Goal: Transaction & Acquisition: Purchase product/service

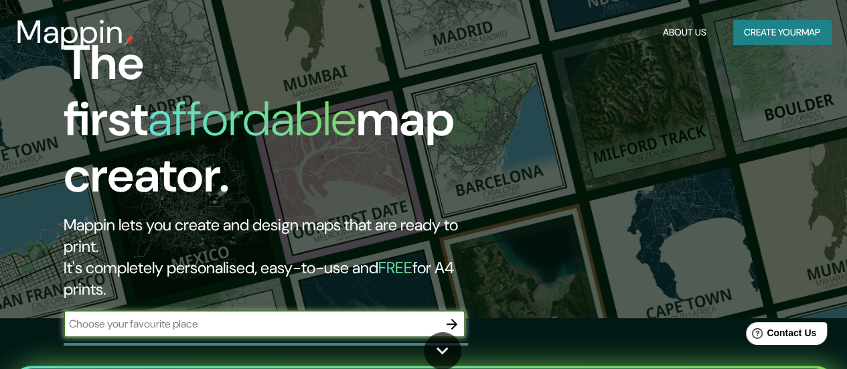
scroll to position [48, 0]
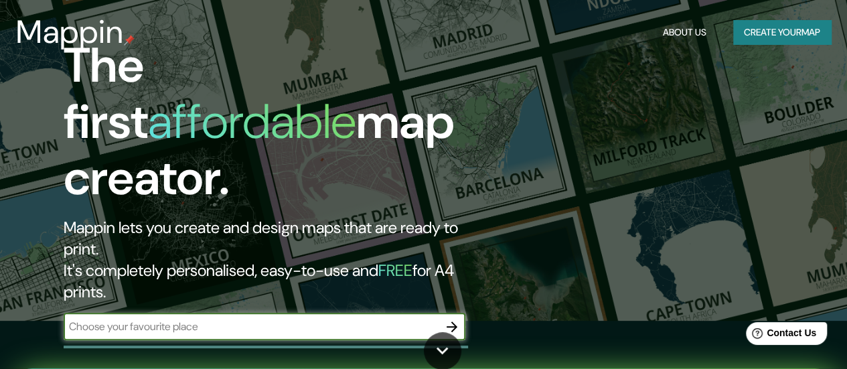
drag, startPoint x: 853, startPoint y: 49, endPoint x: 854, endPoint y: 57, distance: 8.1
click at [846, 57] on html "Mappin About Us Create your map The first affordable map creator. Mappin lets y…" at bounding box center [423, 136] width 847 height 369
click at [183, 319] on input "text" at bounding box center [251, 326] width 375 height 15
type input "[PERSON_NAME] [GEOGRAPHIC_DATA]"
click at [455, 321] on icon "button" at bounding box center [452, 326] width 11 height 11
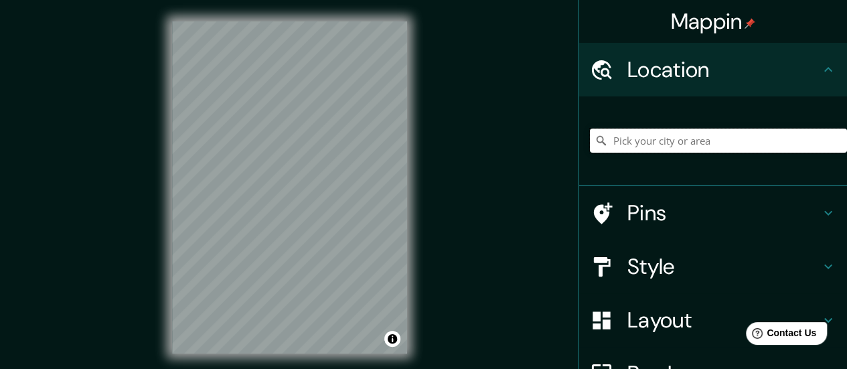
click at [629, 136] on input "Pick your city or area" at bounding box center [718, 141] width 257 height 24
type input "b"
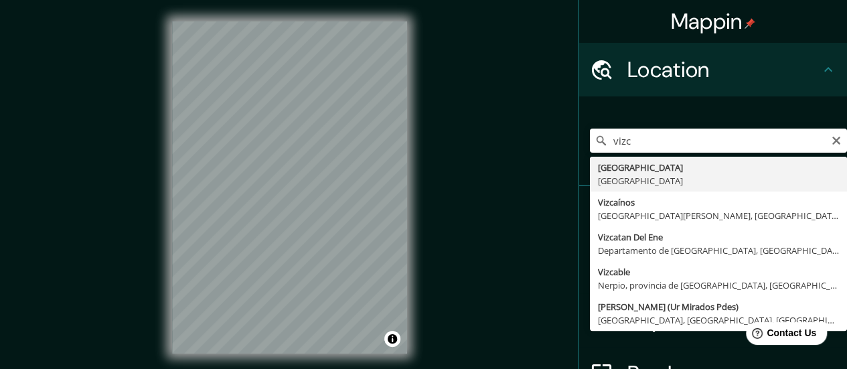
type input "[GEOGRAPHIC_DATA], [GEOGRAPHIC_DATA]"
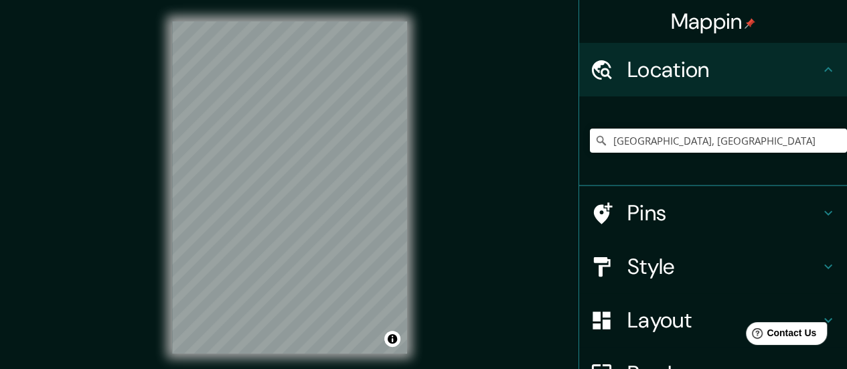
click at [787, 208] on h4 "Pins" at bounding box center [723, 213] width 193 height 27
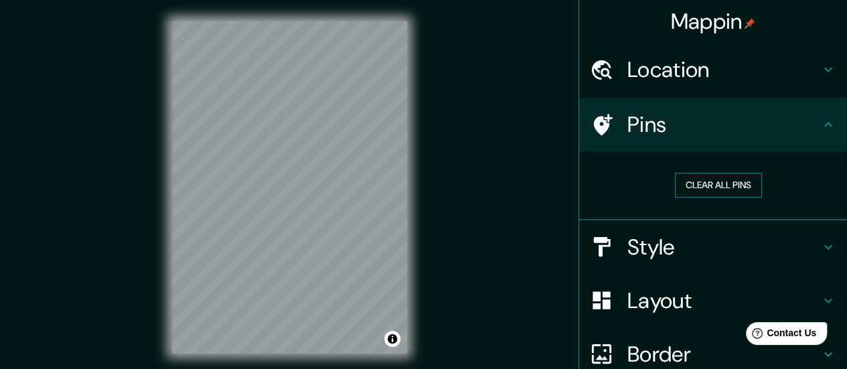
click at [729, 185] on button "Clear all pins" at bounding box center [718, 185] width 87 height 25
click at [794, 256] on h4 "Style" at bounding box center [723, 247] width 193 height 27
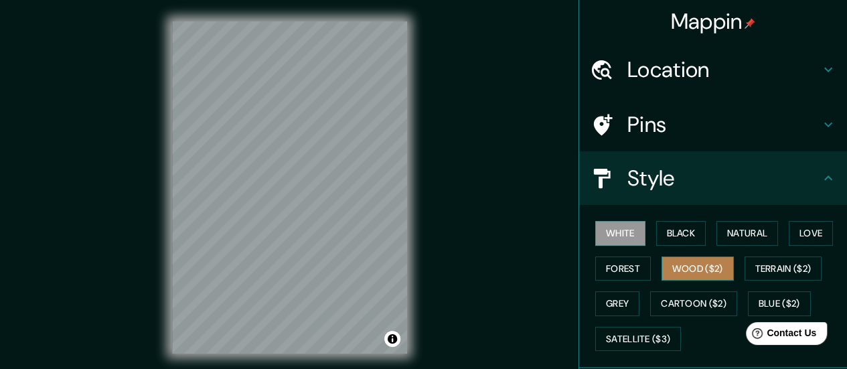
click at [703, 266] on button "Wood ($2)" at bounding box center [697, 268] width 72 height 25
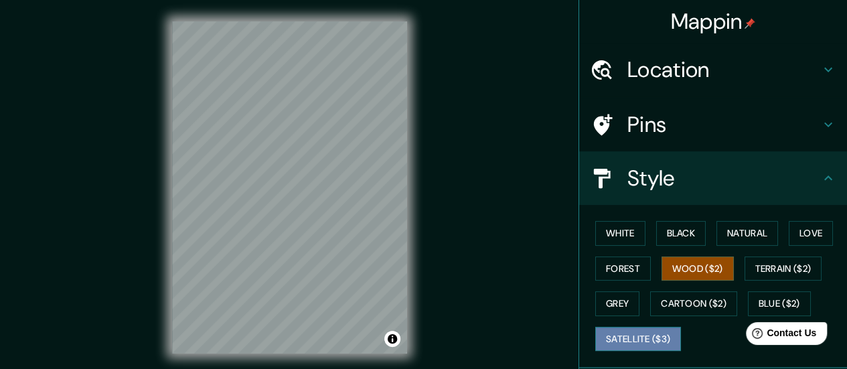
click at [652, 339] on button "Satellite ($3)" at bounding box center [638, 339] width 86 height 25
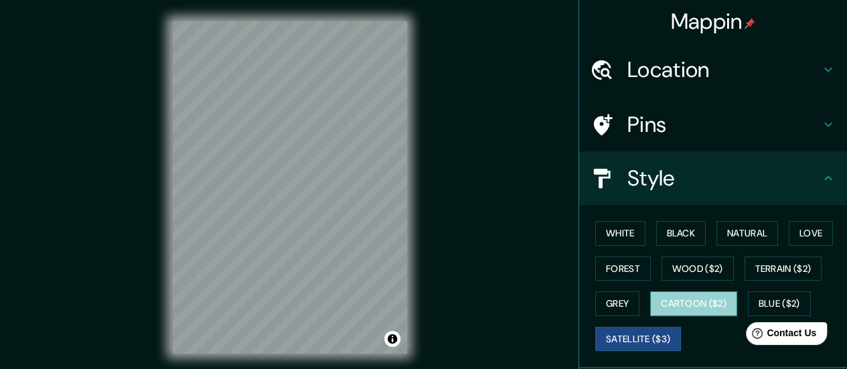
click at [677, 304] on button "Cartoon ($2)" at bounding box center [693, 303] width 87 height 25
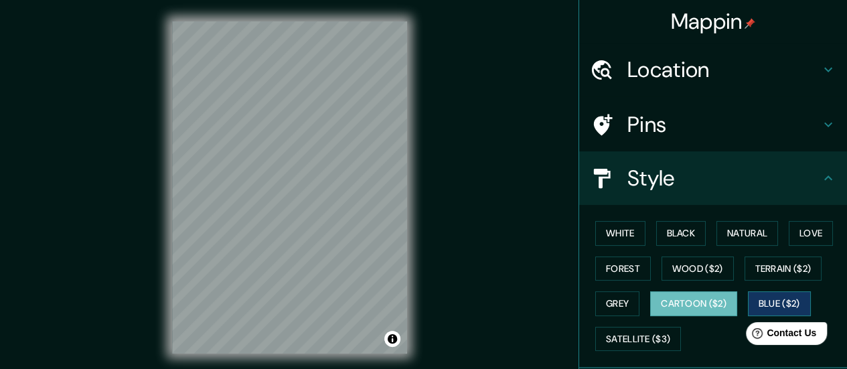
click at [751, 299] on button "Blue ($2)" at bounding box center [779, 303] width 63 height 25
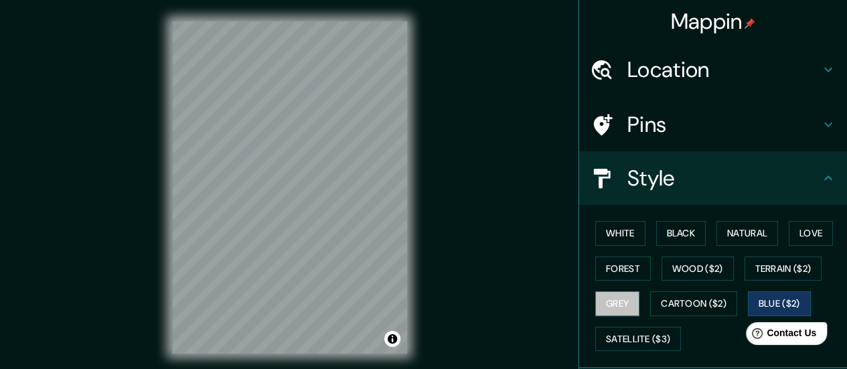
click at [611, 299] on button "Grey" at bounding box center [617, 303] width 44 height 25
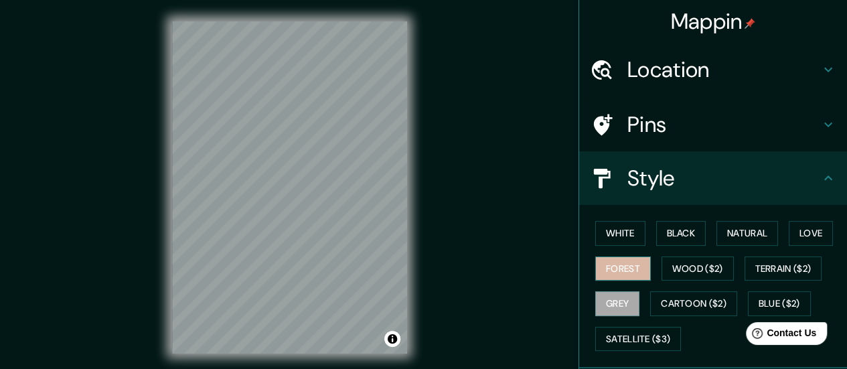
click at [614, 270] on button "Forest" at bounding box center [623, 268] width 56 height 25
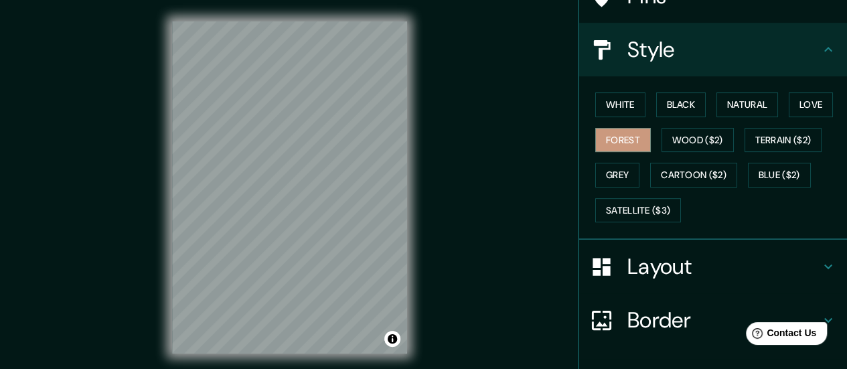
scroll to position [165, 0]
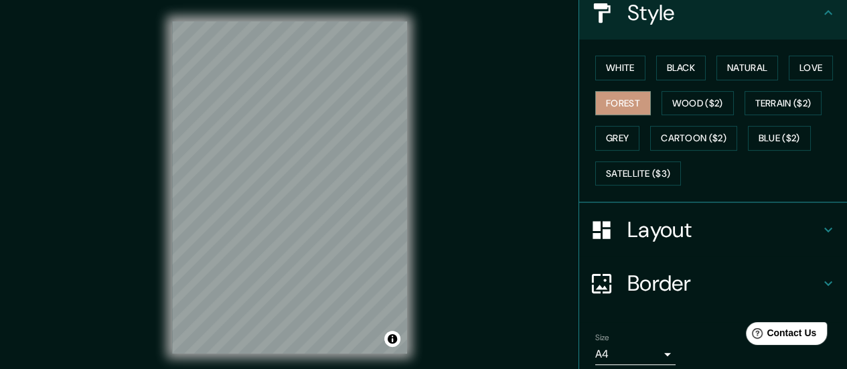
click at [769, 224] on h4 "Layout" at bounding box center [723, 229] width 193 height 27
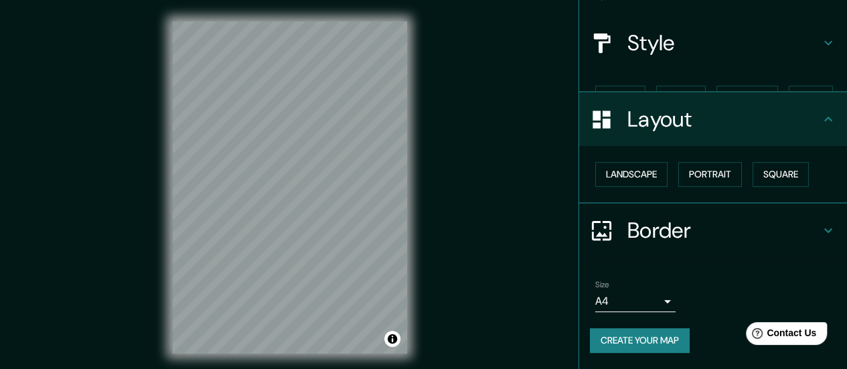
scroll to position [111, 0]
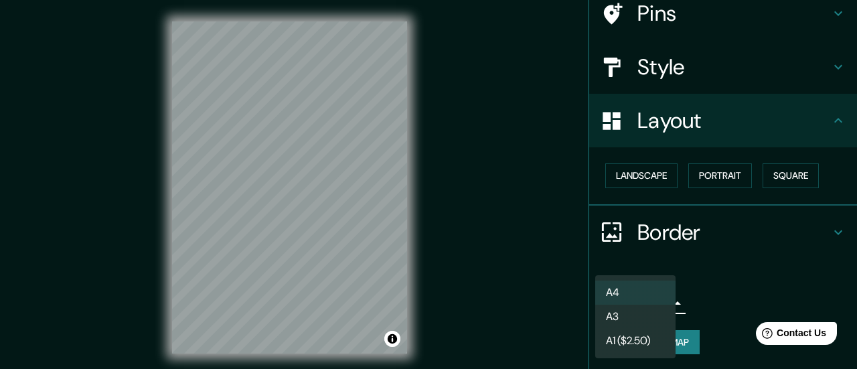
click at [656, 305] on body "Mappin Location Vizcaya, España Pins Style Layout Landscape Portrait Square Bor…" at bounding box center [428, 184] width 857 height 369
click at [642, 287] on li "A4" at bounding box center [635, 293] width 80 height 24
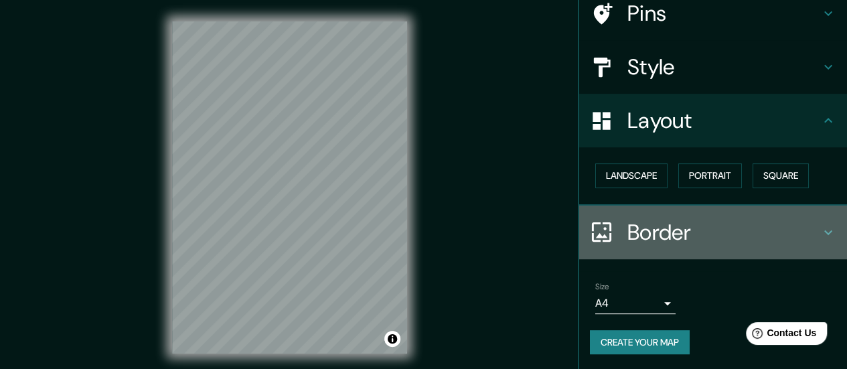
click at [820, 224] on icon at bounding box center [828, 232] width 16 height 16
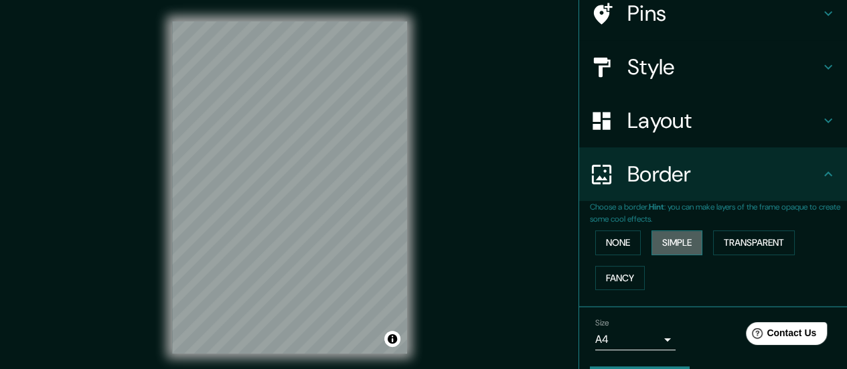
click at [671, 242] on button "Simple" at bounding box center [676, 242] width 51 height 25
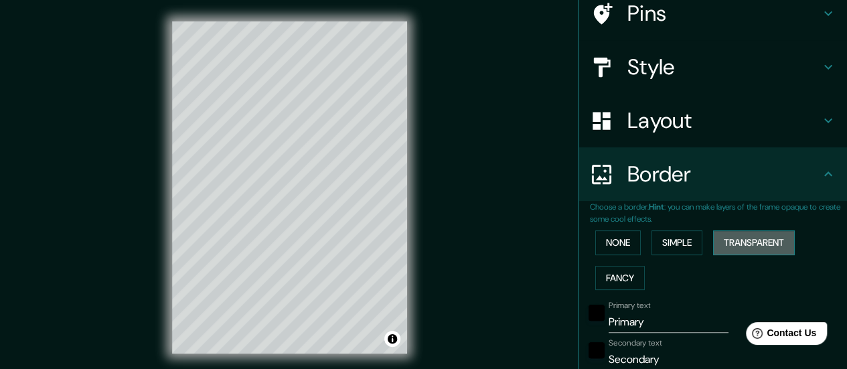
click at [754, 240] on button "Transparent" at bounding box center [754, 242] width 82 height 25
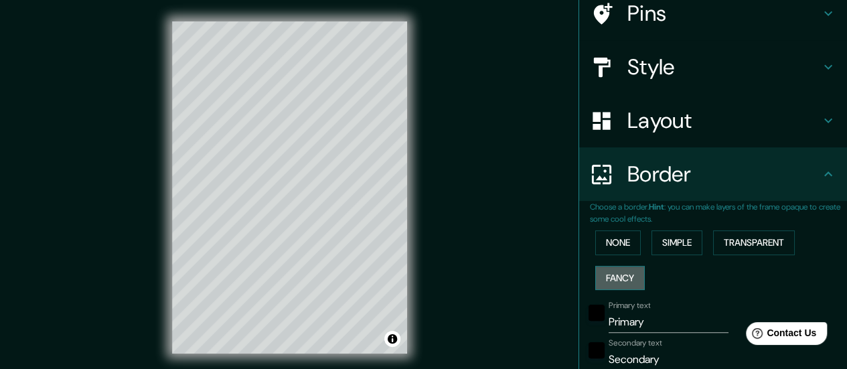
click at [608, 277] on button "Fancy" at bounding box center [620, 278] width 50 height 25
click at [677, 240] on button "Simple" at bounding box center [676, 242] width 51 height 25
click at [619, 272] on button "Fancy" at bounding box center [620, 278] width 50 height 25
drag, startPoint x: 662, startPoint y: 323, endPoint x: 578, endPoint y: 337, distance: 84.8
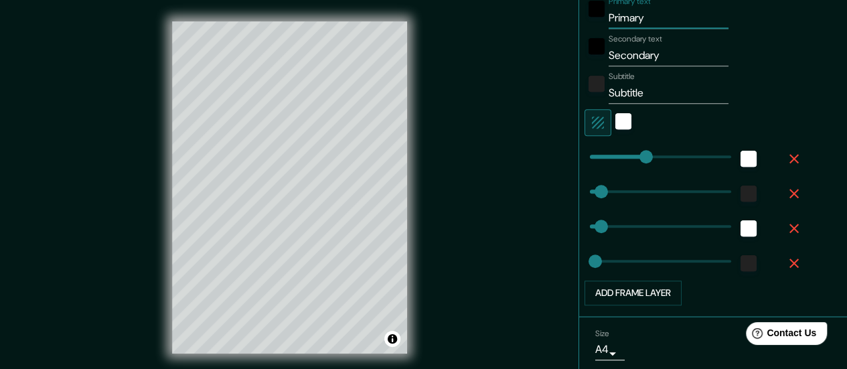
scroll to position [419, 0]
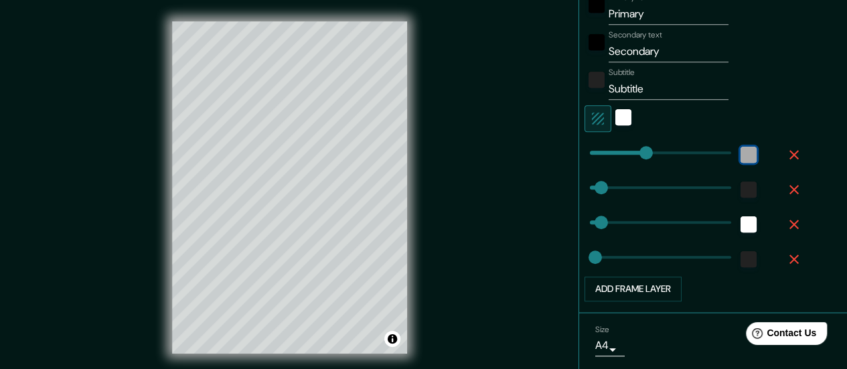
click at [740, 151] on div "white" at bounding box center [748, 155] width 16 height 16
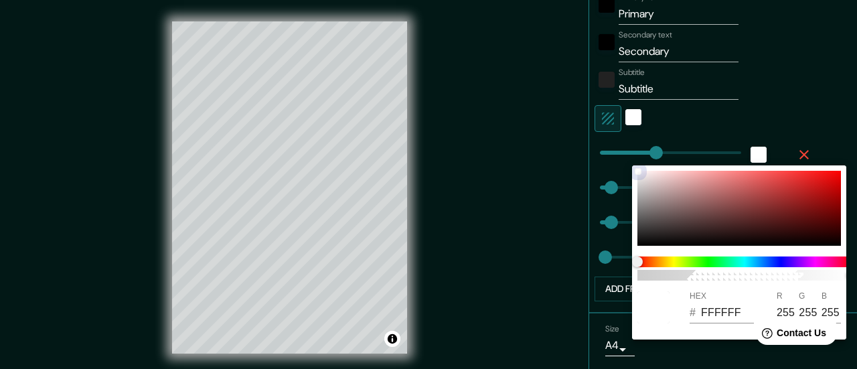
click at [705, 211] on div at bounding box center [739, 208] width 204 height 75
type input "140"
type input "28"
type input "14"
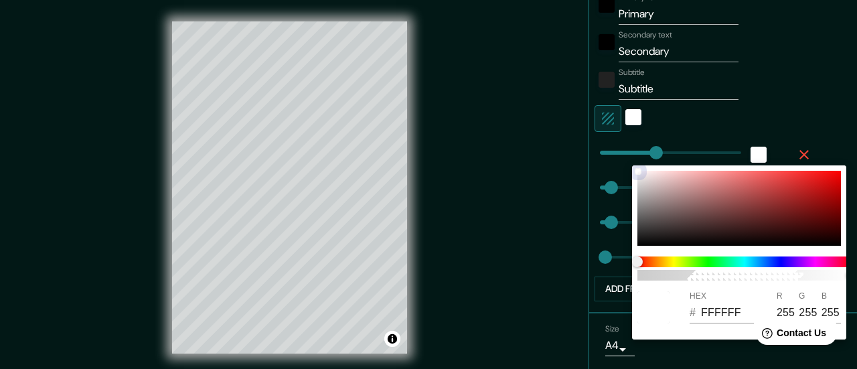
type input "754E4E"
type input "117"
type input "78"
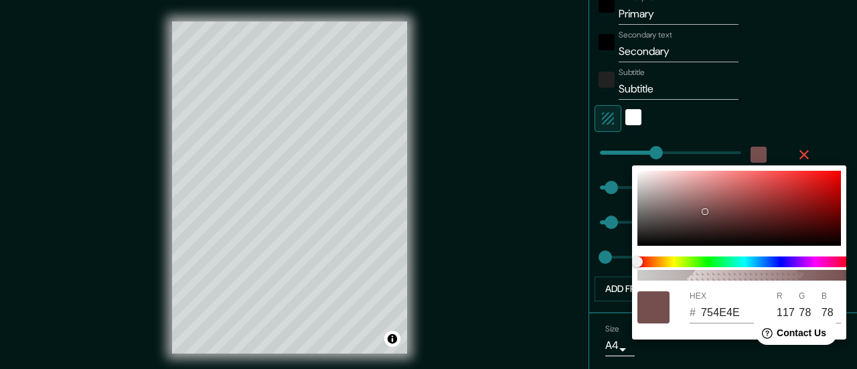
click at [763, 85] on div at bounding box center [428, 184] width 857 height 369
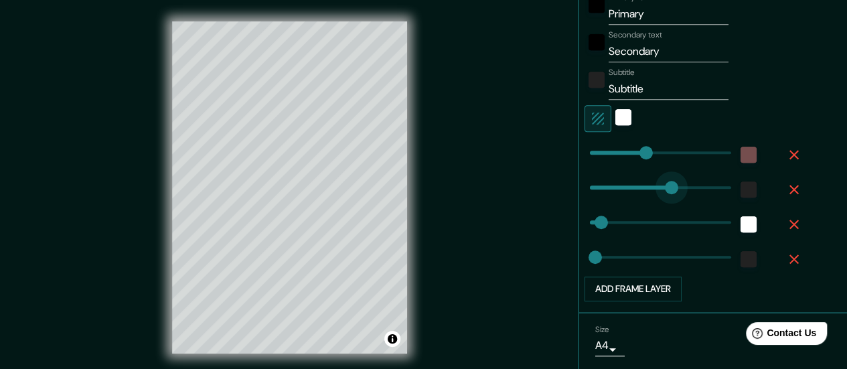
type input "239"
drag, startPoint x: 593, startPoint y: 189, endPoint x: 675, endPoint y: 188, distance: 81.7
type input "140"
type input "28"
type input "14"
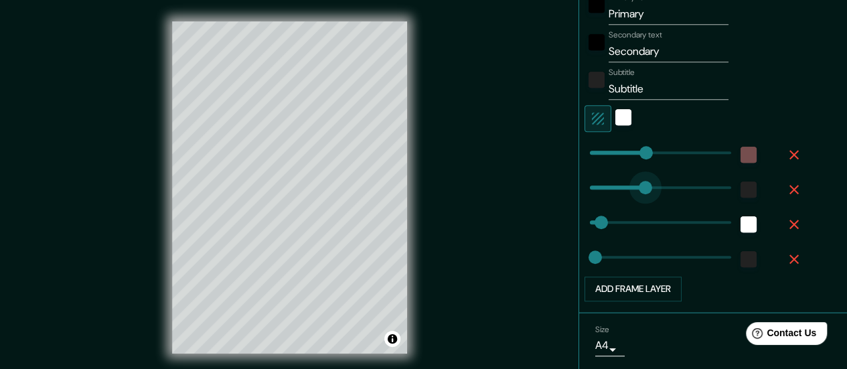
type input "134"
drag, startPoint x: 678, startPoint y: 187, endPoint x: 633, endPoint y: 188, distance: 44.2
type input "140"
type input "28"
type input "14"
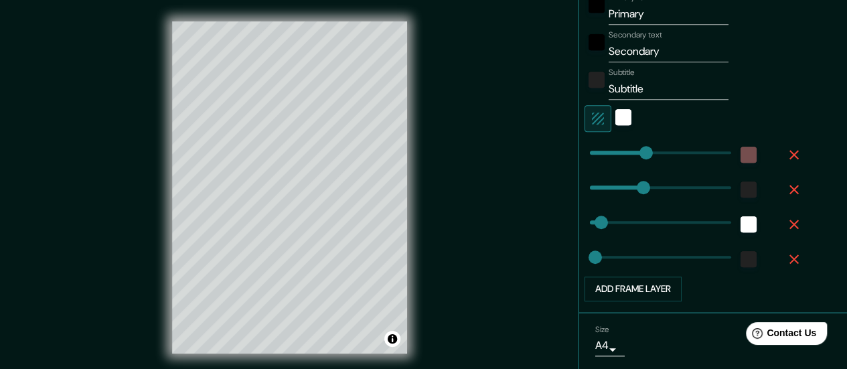
type input "28"
type input "131"
drag, startPoint x: 592, startPoint y: 252, endPoint x: 632, endPoint y: 246, distance: 40.7
type input "140"
type input "28"
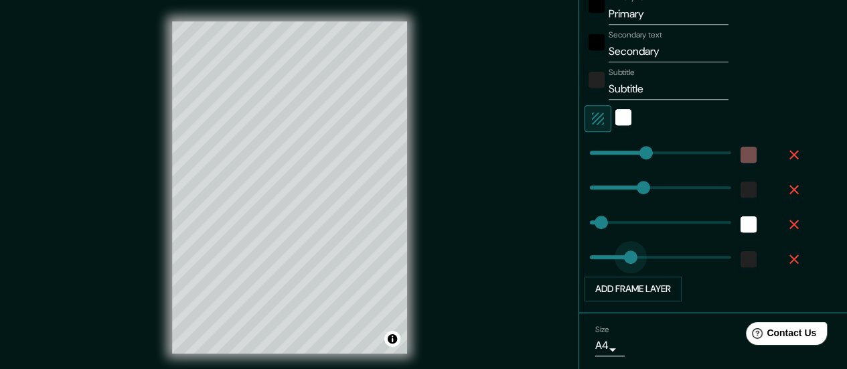
type input "98"
drag, startPoint x: 635, startPoint y: 250, endPoint x: 618, endPoint y: 251, distance: 16.8
type input "140"
type input "28"
type input "96"
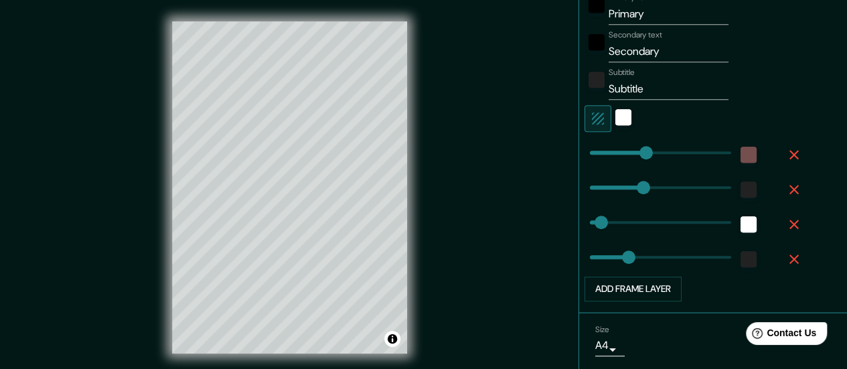
scroll to position [461, 0]
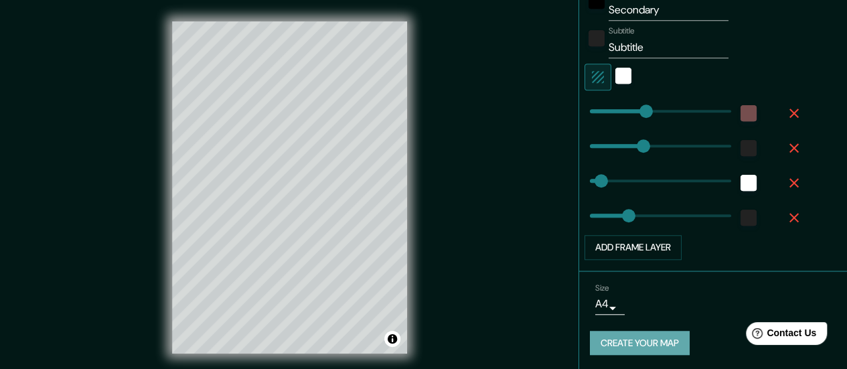
click at [655, 337] on button "Create your map" at bounding box center [640, 343] width 100 height 25
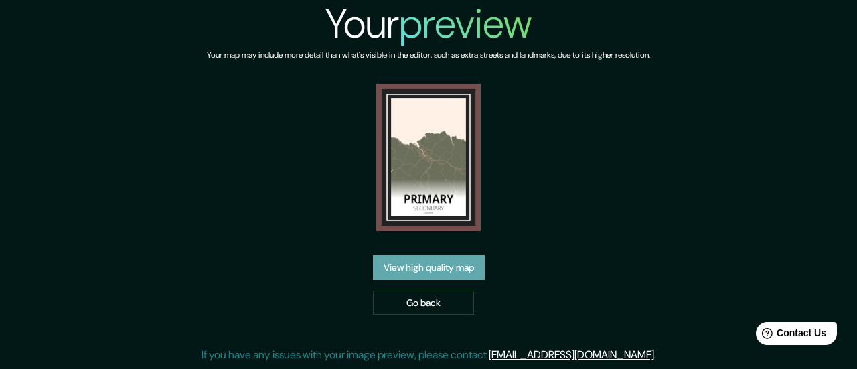
click at [442, 255] on link "View high quality map" at bounding box center [429, 267] width 112 height 25
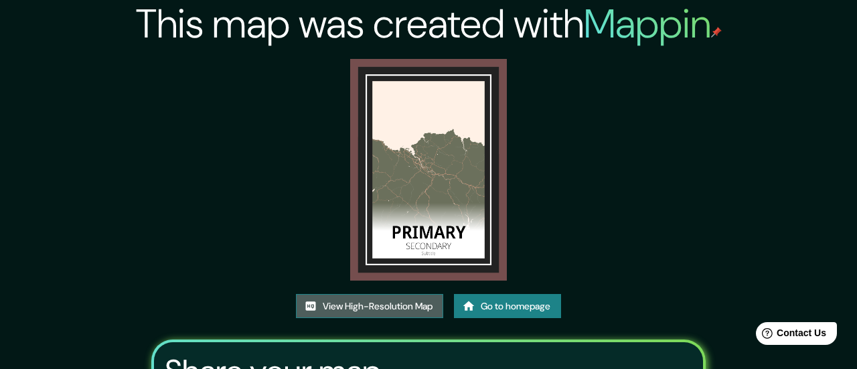
click at [412, 294] on link "View High-Resolution Map" at bounding box center [369, 306] width 147 height 25
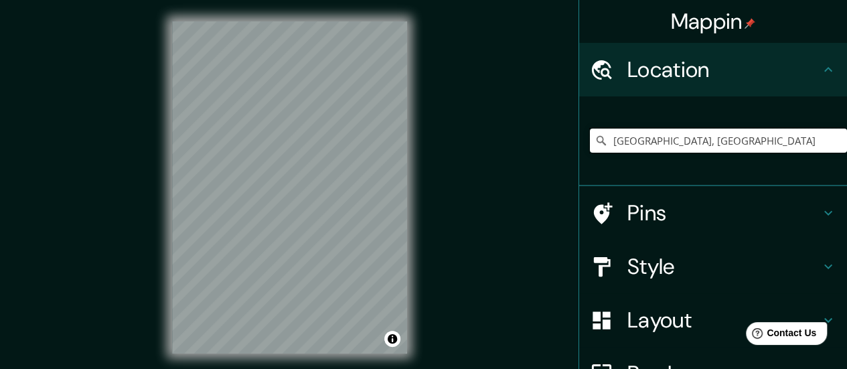
click at [700, 137] on input "[GEOGRAPHIC_DATA], [GEOGRAPHIC_DATA]" at bounding box center [718, 141] width 257 height 24
drag, startPoint x: 700, startPoint y: 137, endPoint x: 498, endPoint y: 96, distance: 205.6
click at [498, 96] on div "Mappin Location Vizcaya, España Pins Style Layout Border Choose a border. Hint …" at bounding box center [423, 198] width 847 height 396
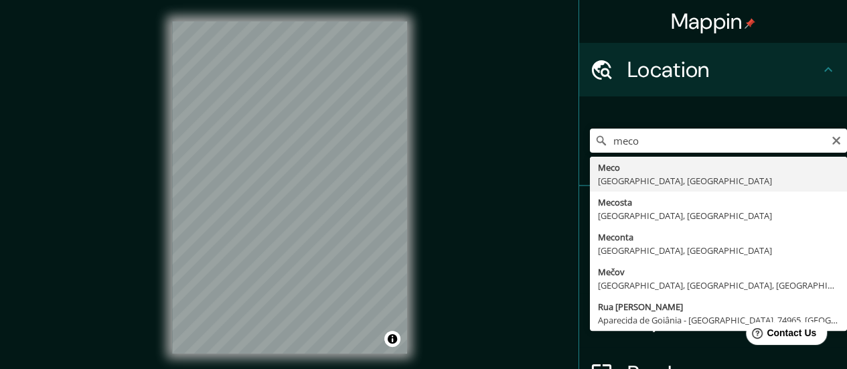
type input "Meco, Madrid, España"
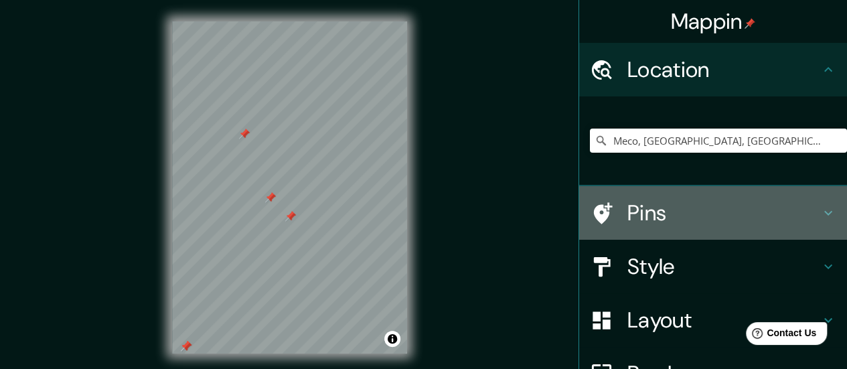
click at [748, 209] on h4 "Pins" at bounding box center [723, 213] width 193 height 27
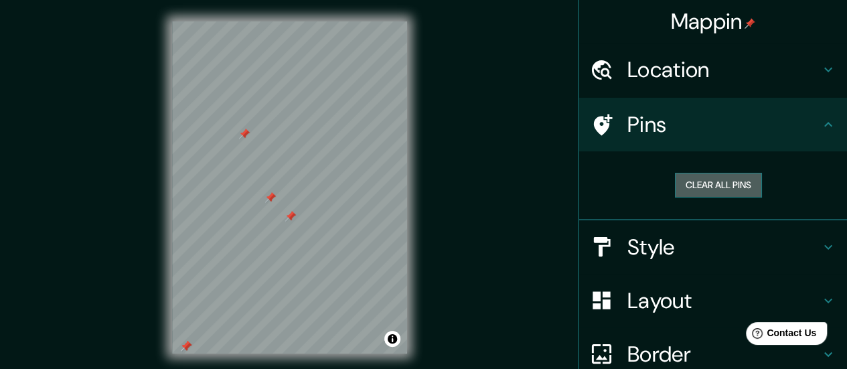
click at [730, 189] on button "Clear all pins" at bounding box center [718, 185] width 87 height 25
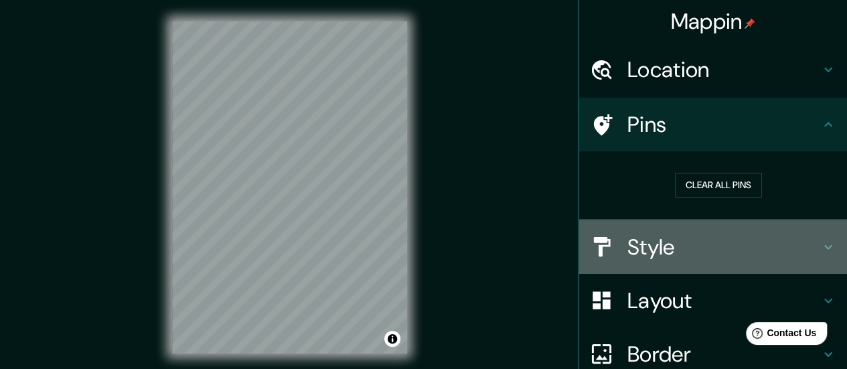
click at [720, 255] on h4 "Style" at bounding box center [723, 247] width 193 height 27
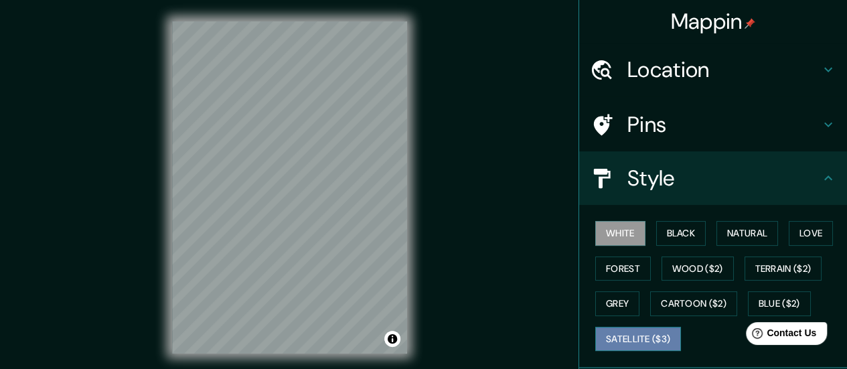
click at [649, 334] on button "Satellite ($3)" at bounding box center [638, 339] width 86 height 25
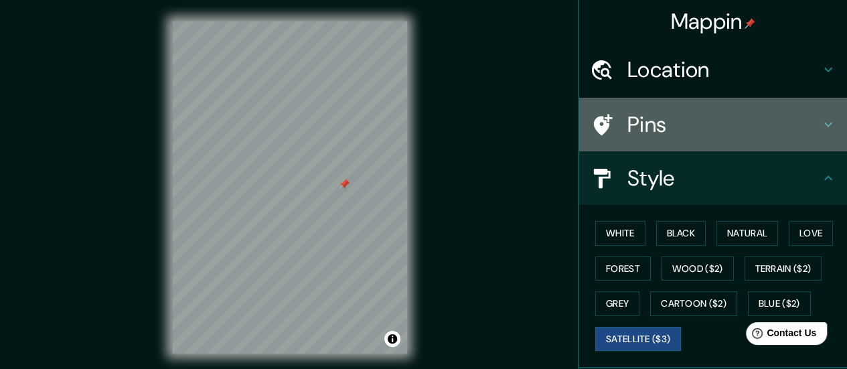
click at [781, 127] on h4 "Pins" at bounding box center [723, 124] width 193 height 27
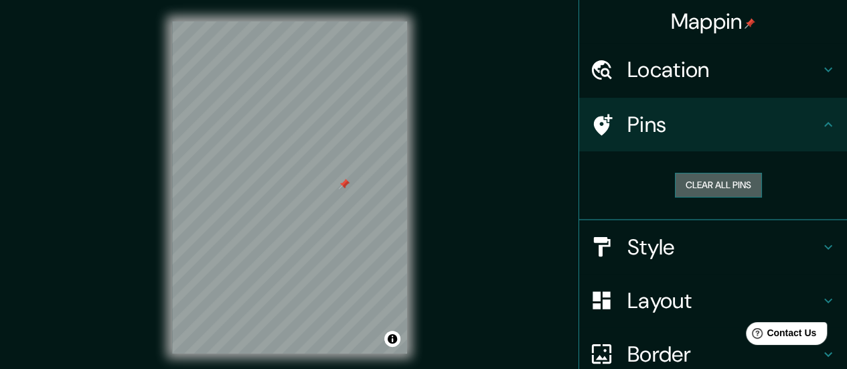
click at [726, 186] on button "Clear all pins" at bounding box center [718, 185] width 87 height 25
click at [808, 297] on h4 "Layout" at bounding box center [723, 300] width 193 height 27
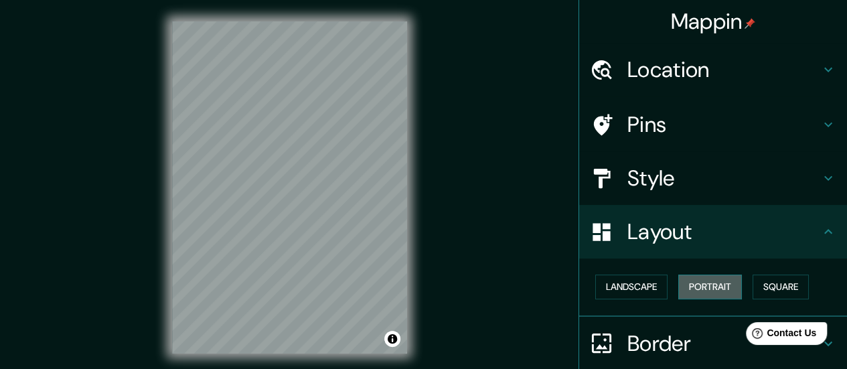
click at [708, 291] on button "Portrait" at bounding box center [710, 287] width 64 height 25
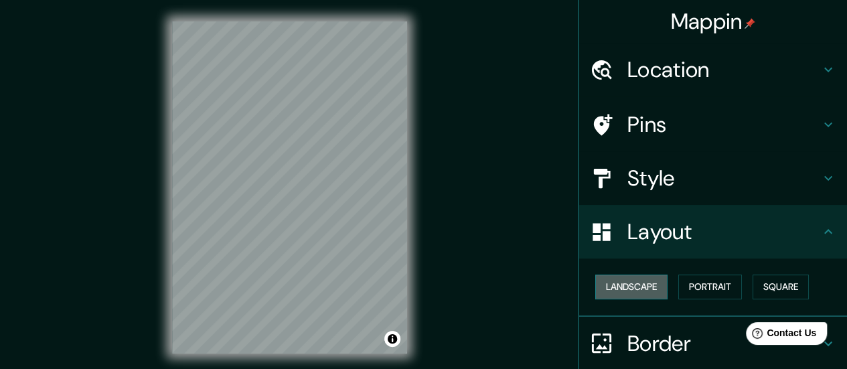
click at [633, 284] on button "Landscape" at bounding box center [631, 287] width 72 height 25
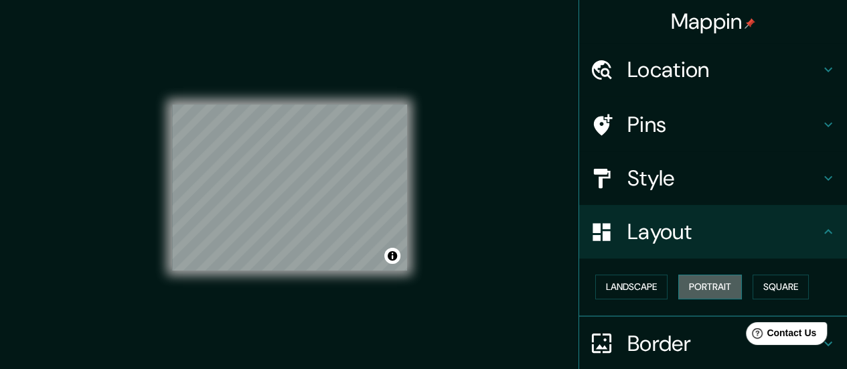
click at [684, 281] on button "Portrait" at bounding box center [710, 287] width 64 height 25
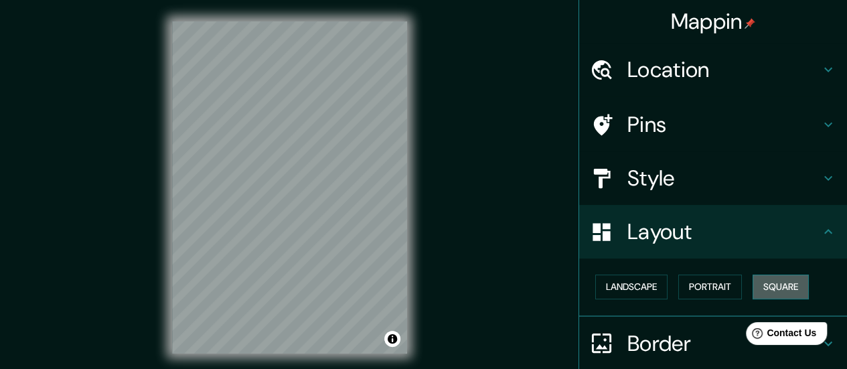
click at [766, 283] on button "Square" at bounding box center [781, 287] width 56 height 25
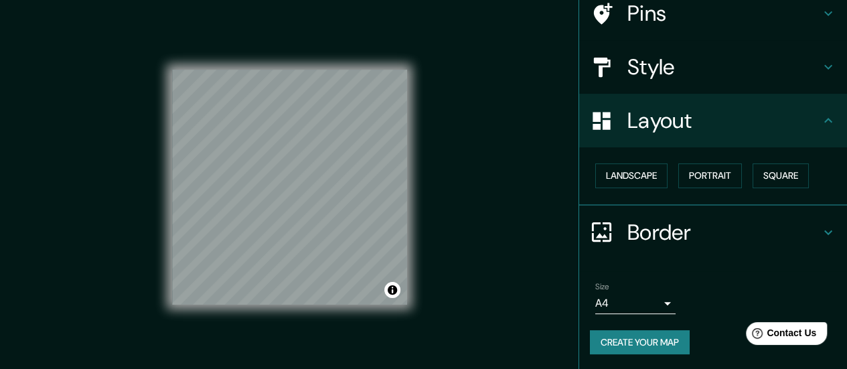
scroll to position [111, 0]
click at [793, 235] on h4 "Border" at bounding box center [723, 232] width 193 height 27
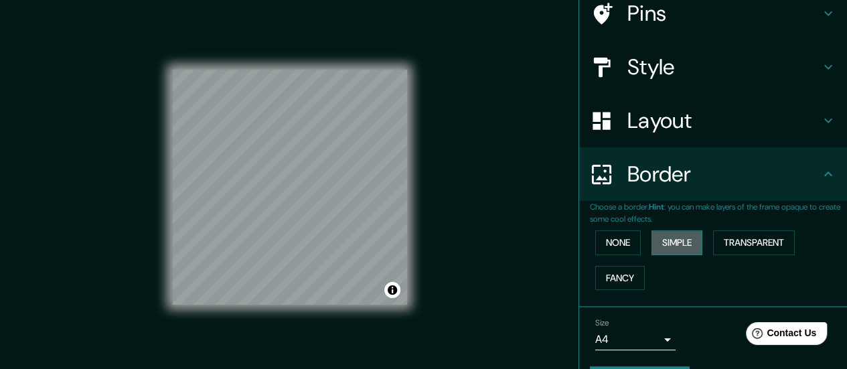
click at [668, 247] on button "Simple" at bounding box center [676, 242] width 51 height 25
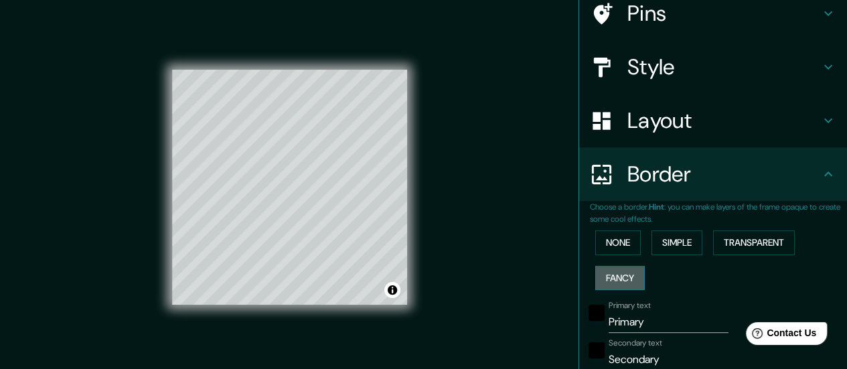
click at [617, 277] on button "Fancy" at bounding box center [620, 278] width 50 height 25
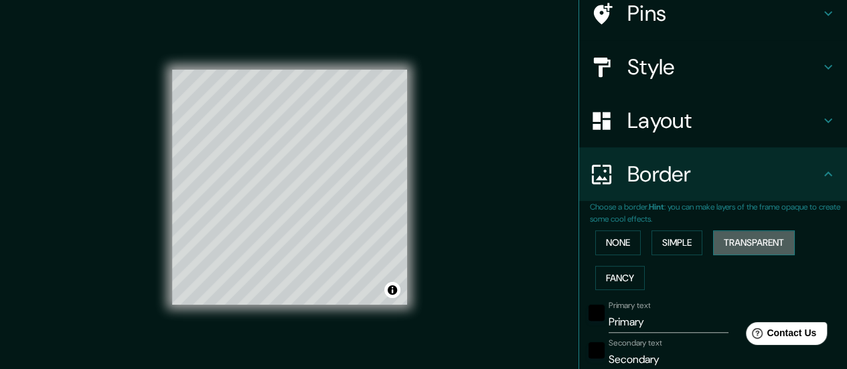
click at [746, 238] on button "Transparent" at bounding box center [754, 242] width 82 height 25
click at [391, 291] on button "Toggle attribution" at bounding box center [392, 290] width 16 height 16
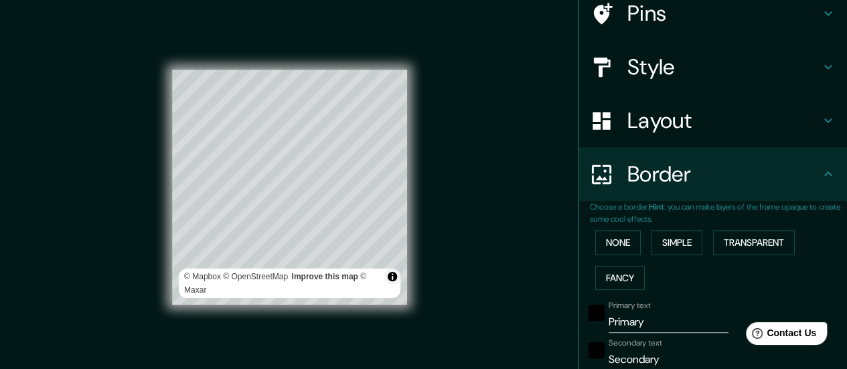
click at [493, 204] on div "Mappin Location Meco, Madrid, España Pins Style Layout Border Choose a border. …" at bounding box center [423, 198] width 847 height 396
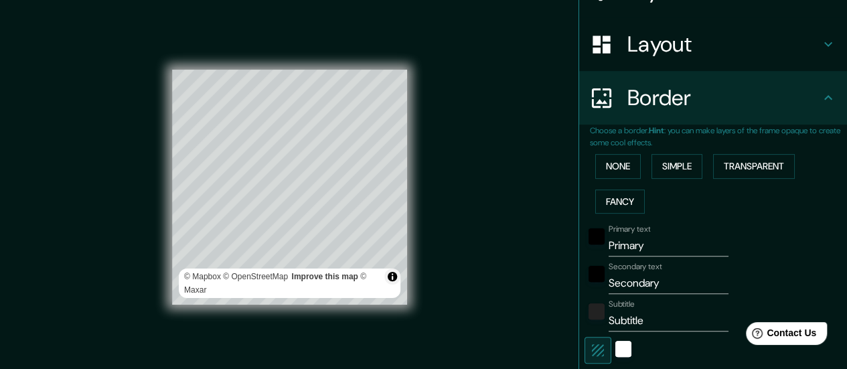
scroll to position [193, 0]
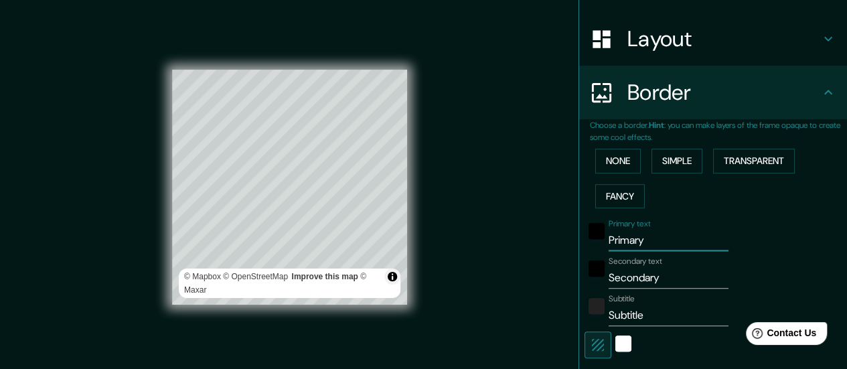
drag, startPoint x: 649, startPoint y: 236, endPoint x: 600, endPoint y: 250, distance: 51.5
click at [600, 250] on div "Primary text Primary Secondary text Secondary Subtitle Subtitle Add frame layer" at bounding box center [697, 336] width 214 height 244
type input "M"
type input "168"
type input "28"
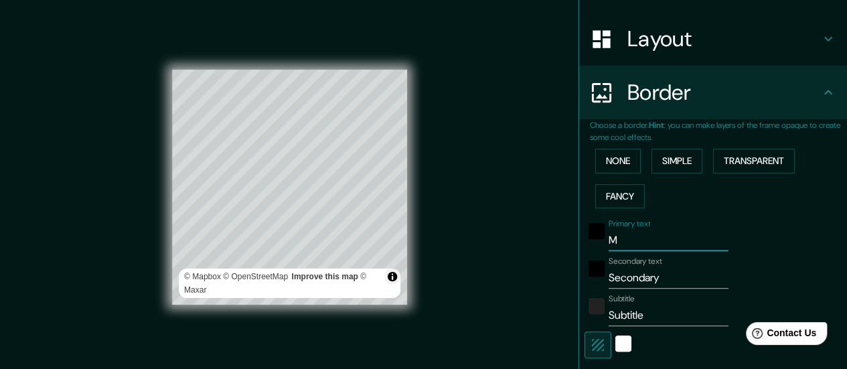
type input "MY"
type input "168"
type input "28"
type input "MY"
type input "168"
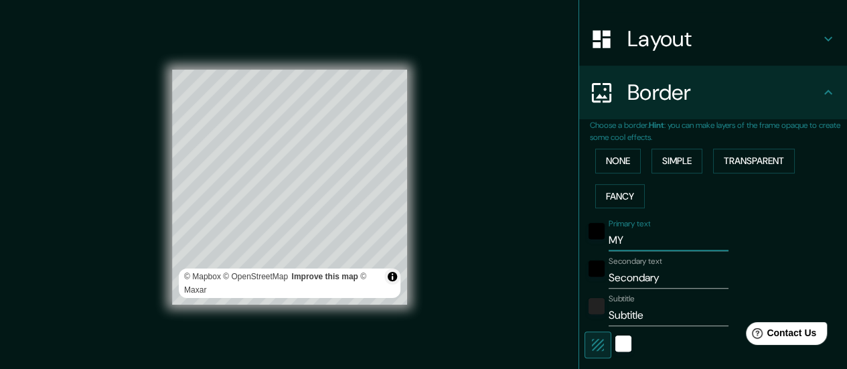
type input "28"
type input "MY G"
type input "168"
type input "28"
type input "MY GO"
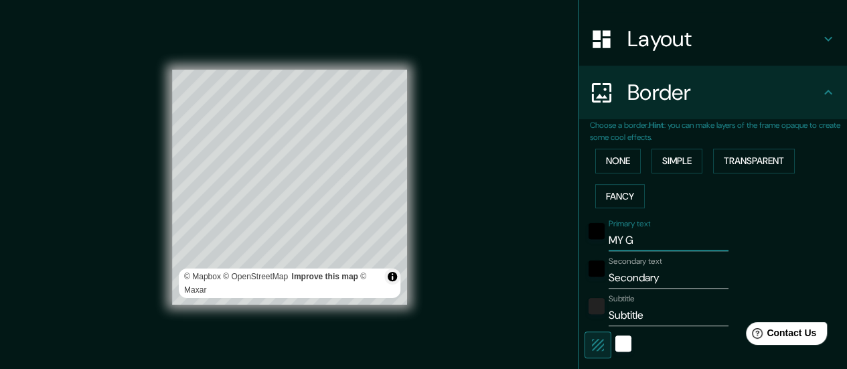
type input "168"
type input "28"
click at [600, 250] on div "Primary text MY GO Secondary text Secondary Subtitle Subtitle Add frame layer" at bounding box center [697, 336] width 214 height 244
click at [655, 235] on input "MY GO" at bounding box center [669, 240] width 120 height 21
type input "MY G"
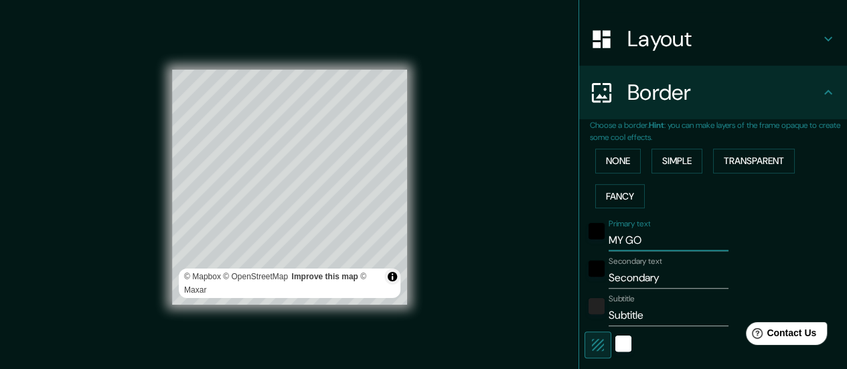
type input "168"
type input "28"
type input "MY"
type input "168"
type input "28"
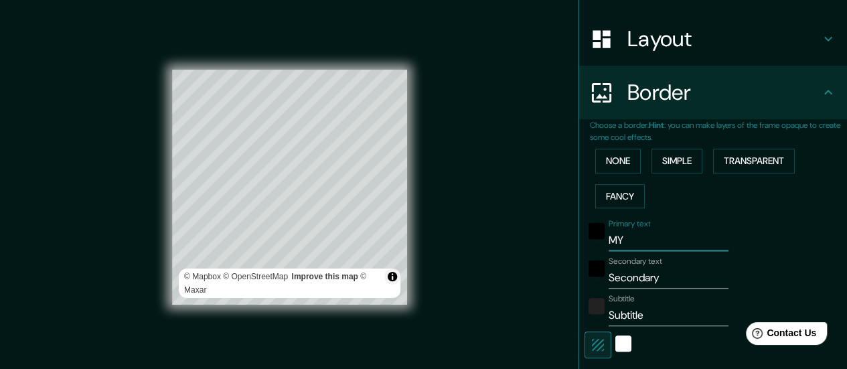
type input "MY"
type input "168"
type input "28"
type input "M"
type input "168"
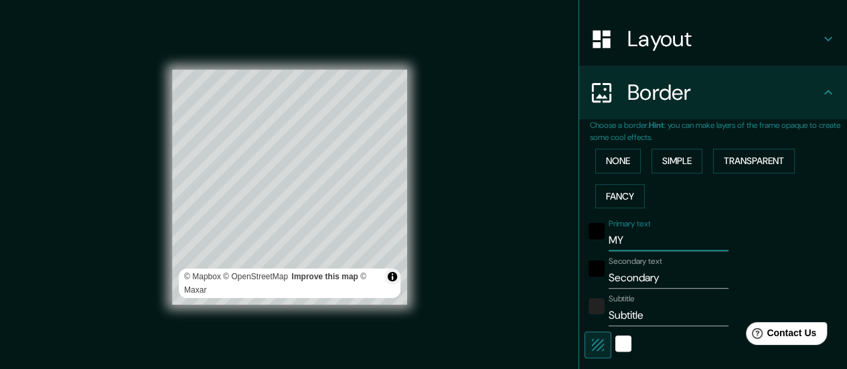
type input "28"
type input "My"
type input "168"
type input "28"
type input "M"
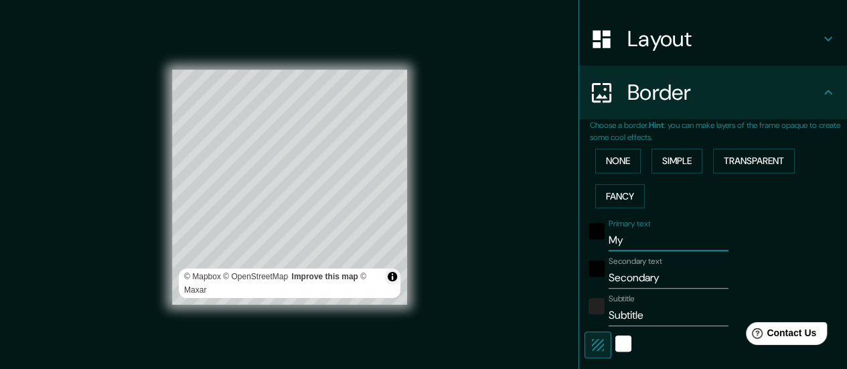
type input "168"
type input "28"
type input "MY"
type input "168"
type input "28"
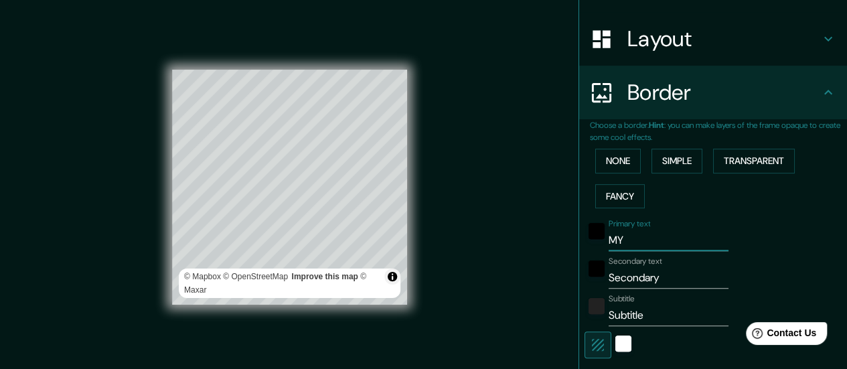
type input "M"
type input "168"
type input "28"
type input "MY"
type input "168"
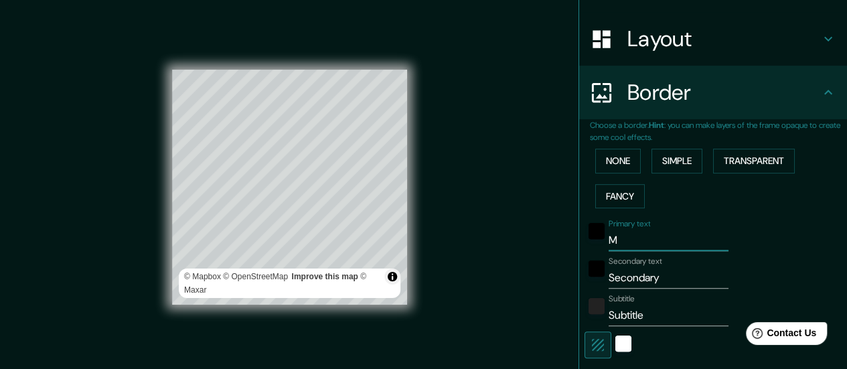
type input "28"
type input "MY"
type input "168"
type input "28"
type input "MY H"
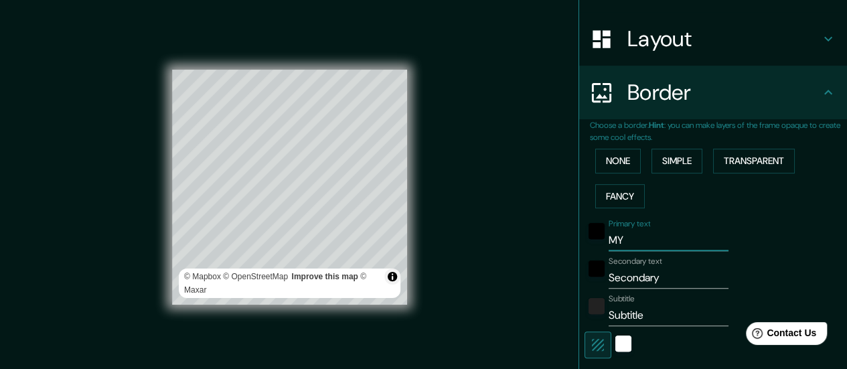
type input "168"
type input "28"
type input "MY HO"
type input "168"
type input "28"
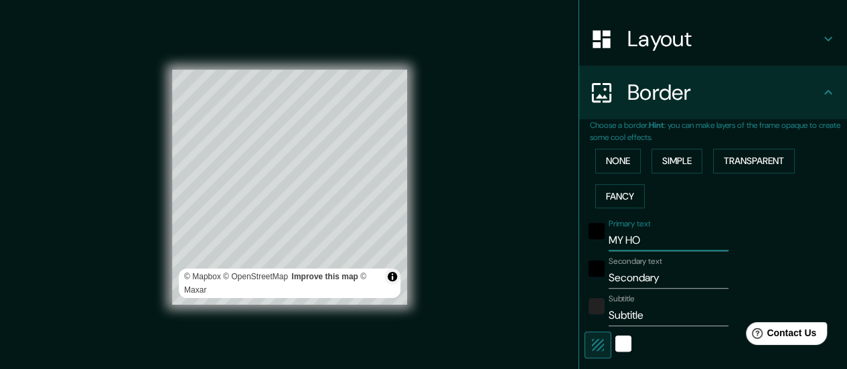
type input "MY HOU"
type input "168"
type input "28"
type input "MY HOUS"
type input "168"
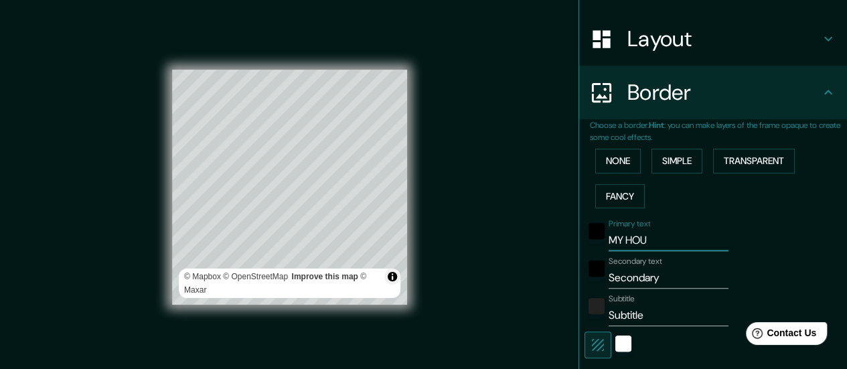
type input "28"
type input "MY HOUSE"
type input "168"
type input "28"
type input "MY HOUSE"
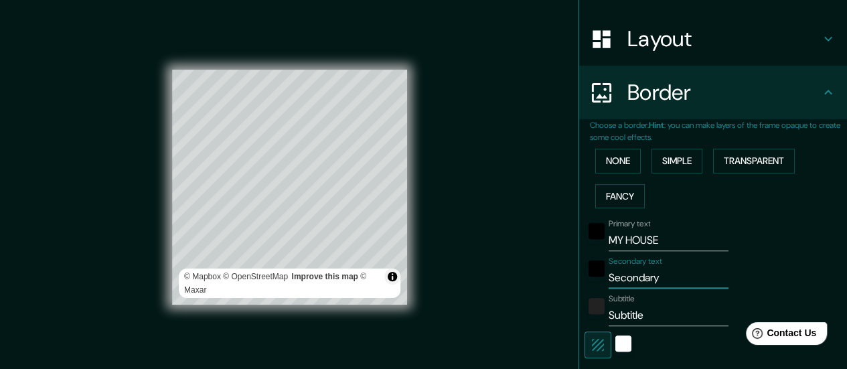
drag, startPoint x: 660, startPoint y: 278, endPoint x: 582, endPoint y: 286, distance: 78.1
click at [584, 286] on div "Secondary text Secondary" at bounding box center [694, 272] width 220 height 32
type input "m"
type input "168"
type input "28"
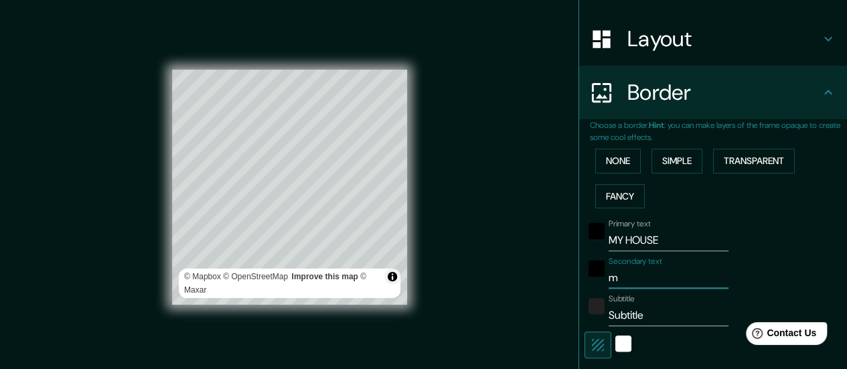
type input "mE"
type input "168"
type input "28"
type input "mEC"
type input "168"
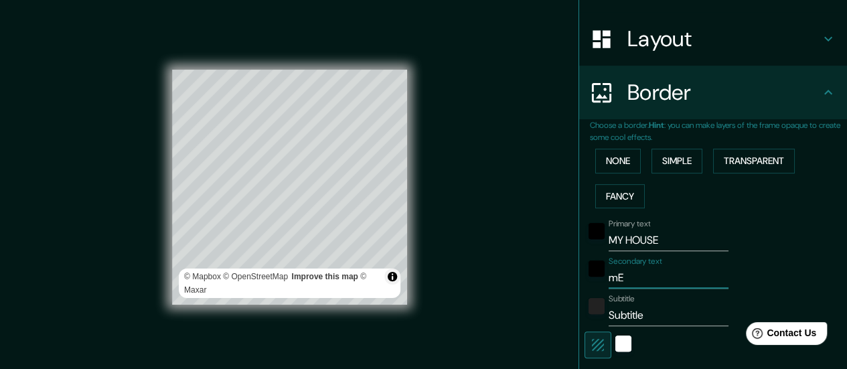
type input "28"
type input "mECO"
type input "168"
type input "28"
type input "mEC"
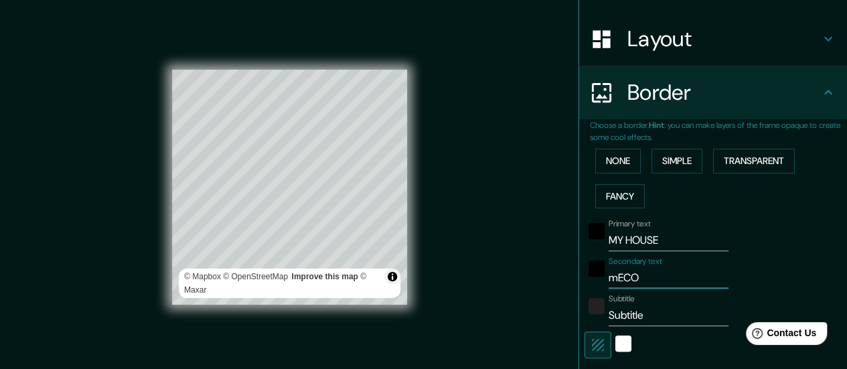
type input "168"
type input "28"
type input "mE"
type input "168"
type input "28"
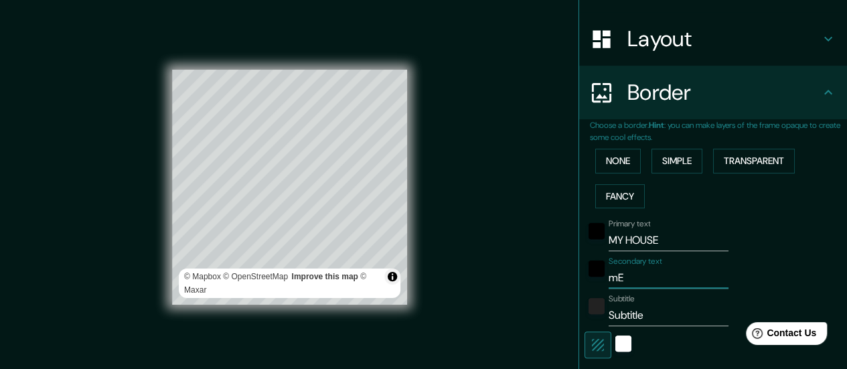
type input "m"
type input "168"
type input "28"
type input "168"
type input "28"
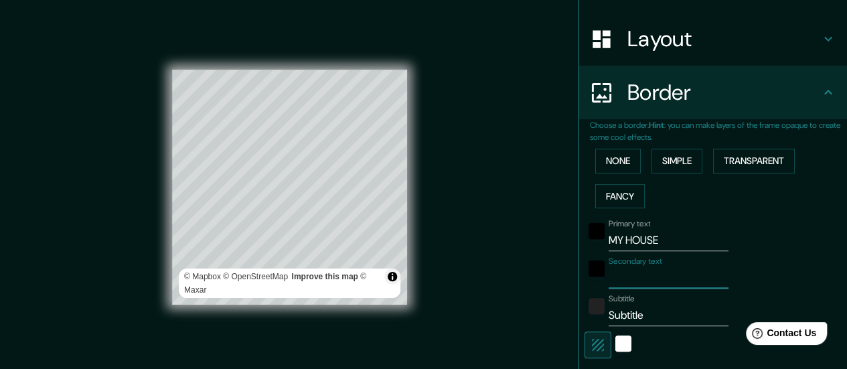
type input "M"
type input "168"
type input "28"
type input "Me"
type input "168"
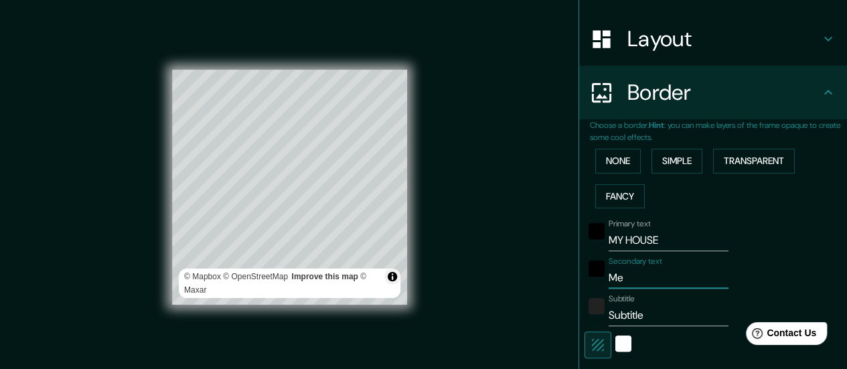
type input "28"
type input "Mec"
type input "168"
type input "28"
type input "Meco"
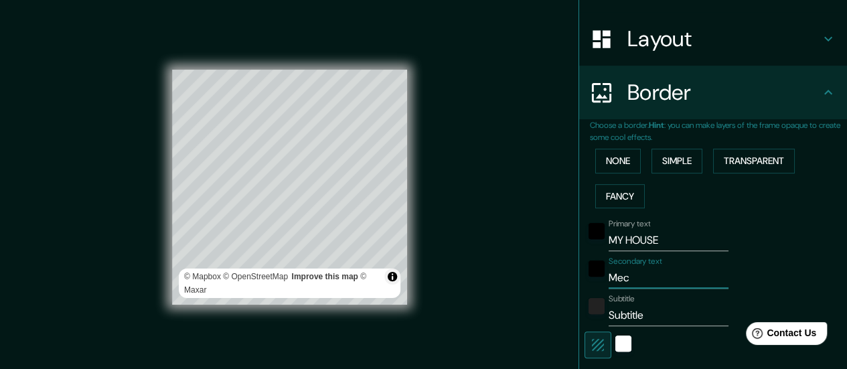
type input "168"
type input "28"
type input "Meco"
drag, startPoint x: 651, startPoint y: 318, endPoint x: 554, endPoint y: 305, distance: 97.3
click at [554, 305] on div "Mappin Location Meco, Madrid, España Pins Style Layout Border Choose a border. …" at bounding box center [423, 198] width 847 height 396
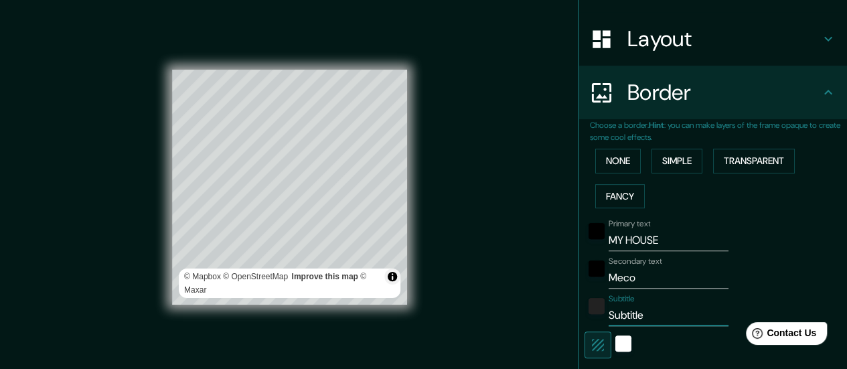
type input "M"
type input "168"
type input "28"
type input "Ma"
type input "168"
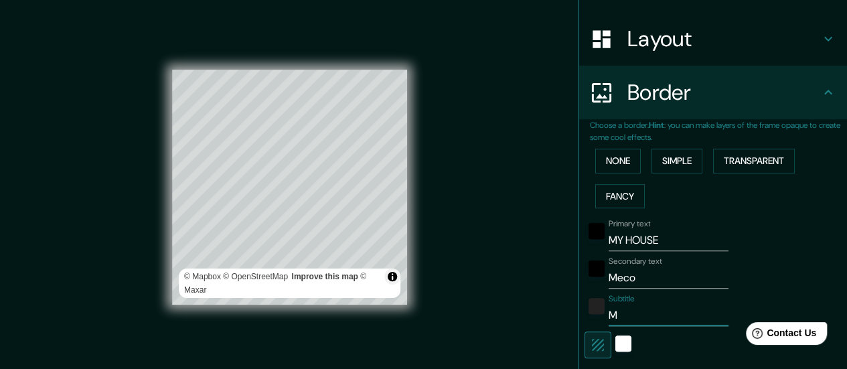
type input "28"
type input "Mad"
type input "168"
type input "28"
type input "Madr"
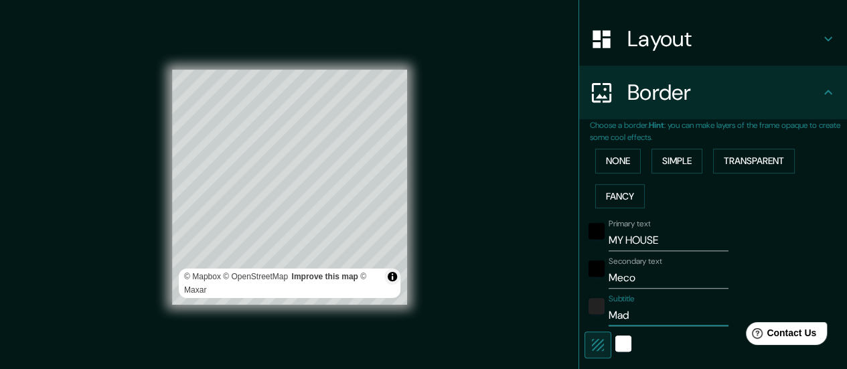
type input "168"
type input "28"
type input "Madri"
type input "168"
type input "28"
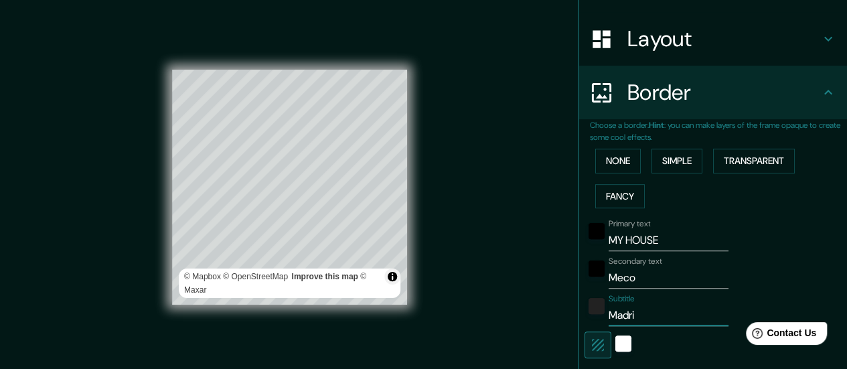
type input "Madrid"
type input "168"
type input "28"
type input "Madrid"
click at [748, 242] on div "Primary text MY HOUSE" at bounding box center [694, 235] width 220 height 32
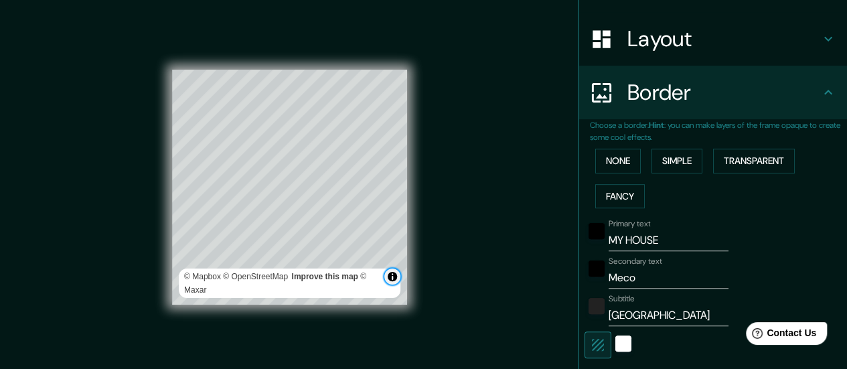
click at [391, 277] on button "Toggle attribution" at bounding box center [392, 276] width 16 height 16
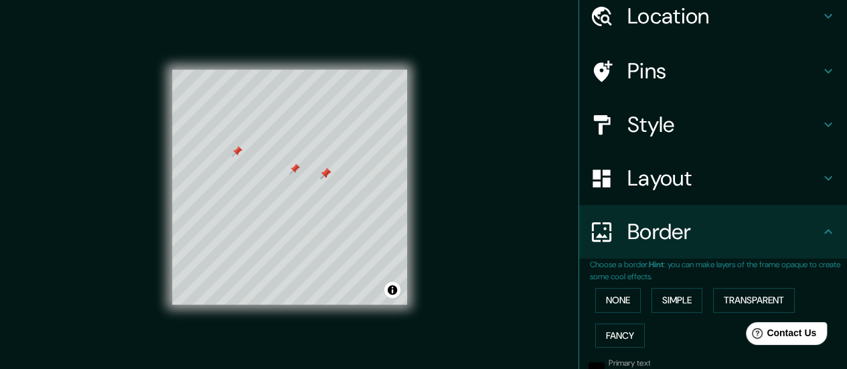
scroll to position [0, 0]
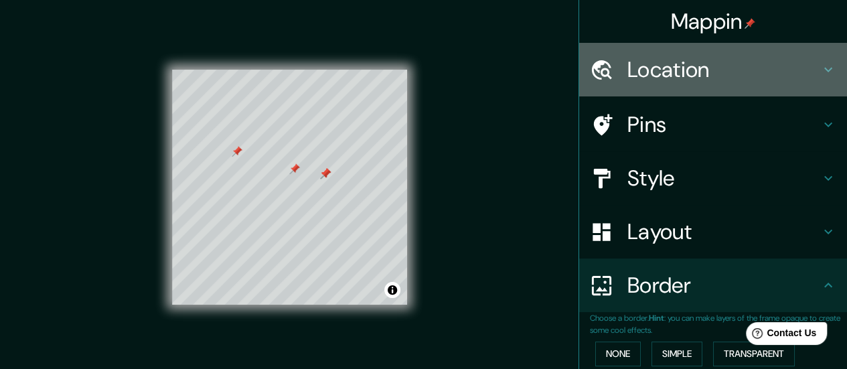
click at [733, 72] on h4 "Location" at bounding box center [723, 69] width 193 height 27
type input "168"
type input "28"
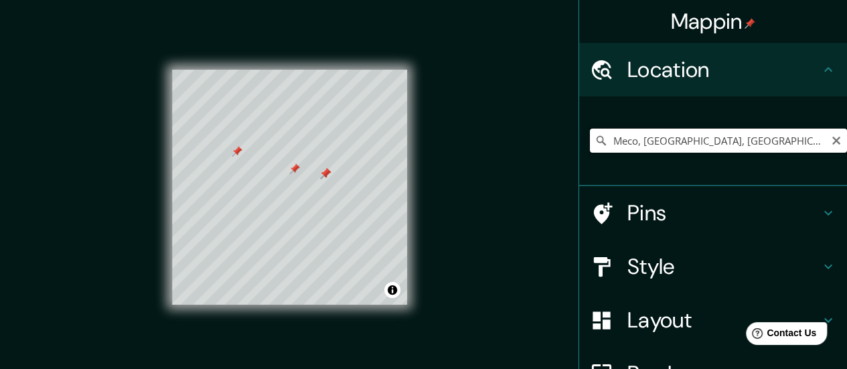
click at [726, 148] on input "Meco, Madrid, España" at bounding box center [718, 141] width 257 height 24
click at [753, 145] on input "Meco, Madrid, España" at bounding box center [718, 141] width 257 height 24
click at [746, 139] on input "Meco, Madrid, España" at bounding box center [718, 141] width 257 height 24
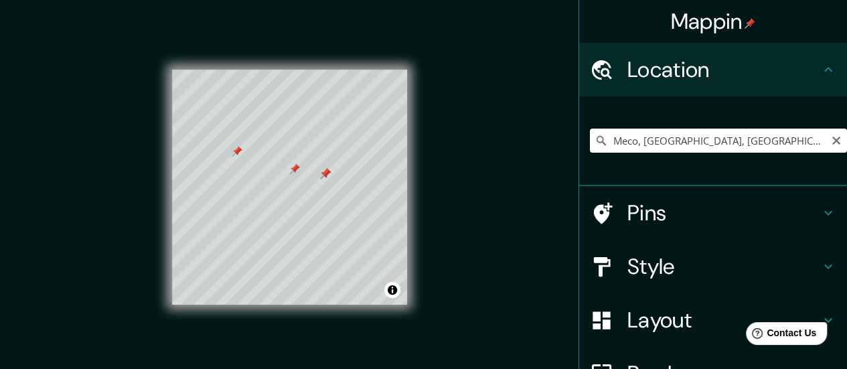
click at [746, 139] on input "Meco, Madrid, España" at bounding box center [718, 141] width 257 height 24
click at [750, 139] on input "Meco, Madrid, España" at bounding box center [718, 141] width 257 height 24
drag, startPoint x: 706, startPoint y: 143, endPoint x: 560, endPoint y: 149, distance: 146.1
click at [560, 149] on div "Mappin Location MEspañaeco, Madrid, Pins Style Layout Border Choose a border. H…" at bounding box center [423, 198] width 847 height 396
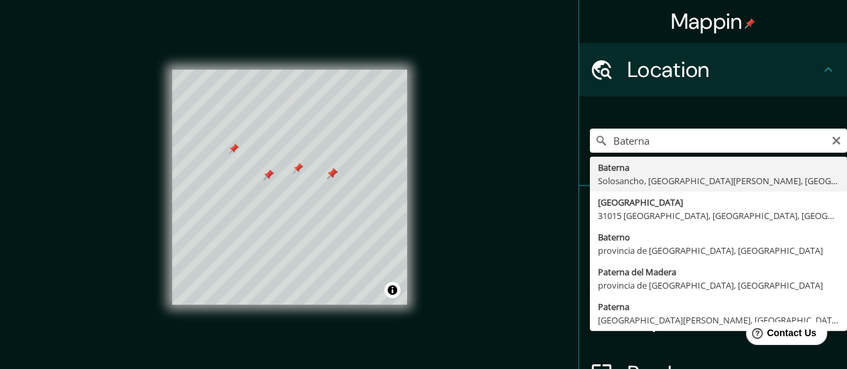
type input "Baterna, Solosancho, provincia de Ávila, España"
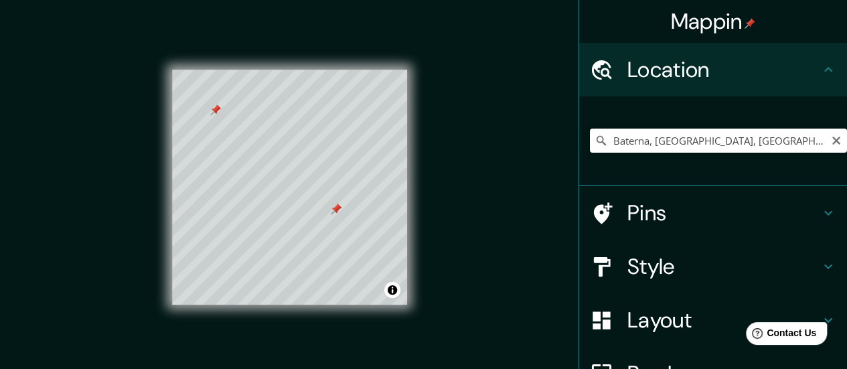
click at [676, 149] on input "Baterna, Solosancho, provincia de Ávila, España" at bounding box center [718, 141] width 257 height 24
click at [319, 207] on div at bounding box center [317, 206] width 11 height 11
click at [0, 275] on div "Mappin Location Baterna, Solosancho, provincia de Ávila, España Pins Style Layo…" at bounding box center [423, 198] width 847 height 396
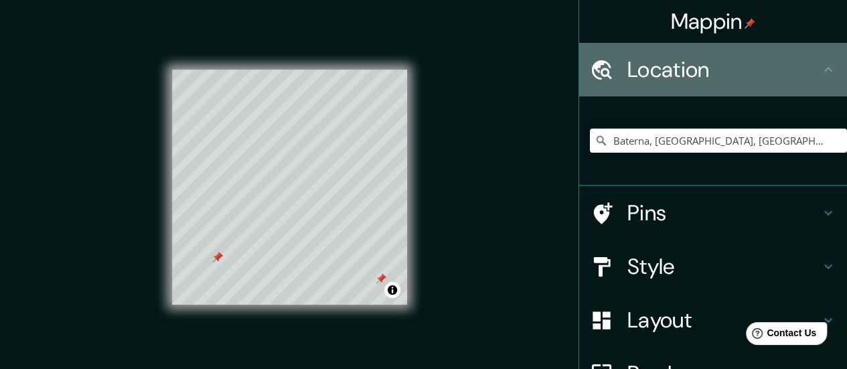
click at [586, 54] on div "Location" at bounding box center [713, 70] width 268 height 54
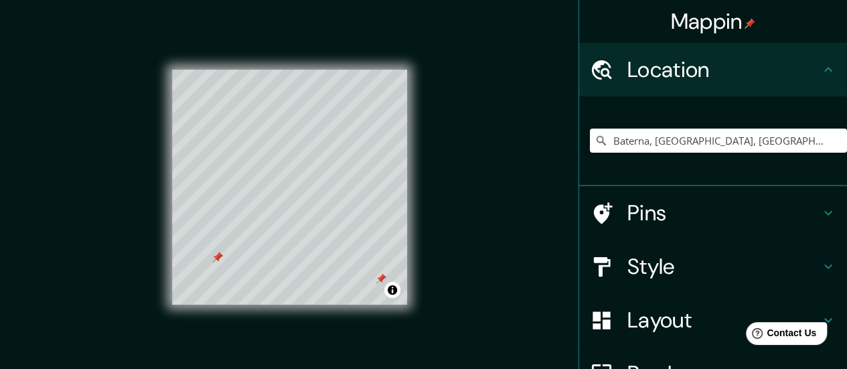
click at [710, 207] on h4 "Pins" at bounding box center [723, 213] width 193 height 27
type input "168"
type input "28"
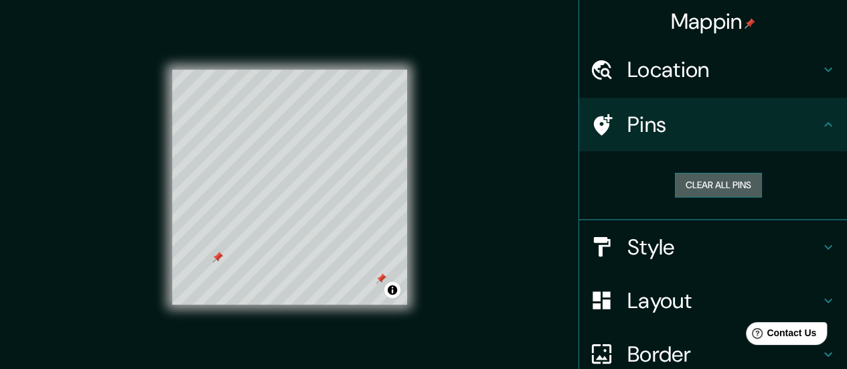
click at [712, 189] on button "Clear all pins" at bounding box center [718, 185] width 87 height 25
click at [316, 143] on div at bounding box center [316, 146] width 11 height 11
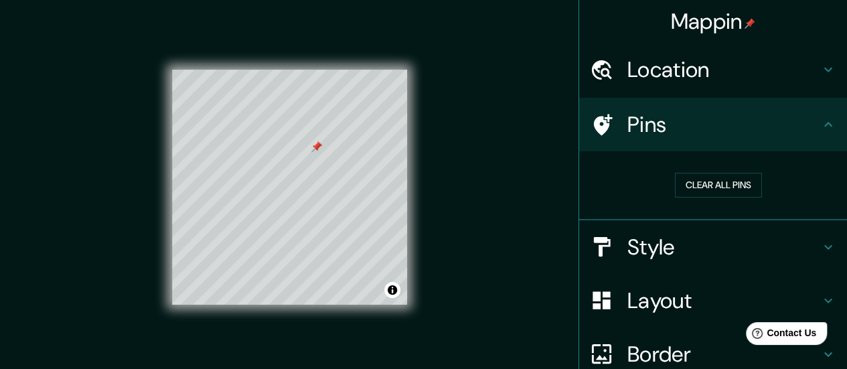
click at [316, 143] on div at bounding box center [316, 146] width 11 height 11
